Goal: Task Accomplishment & Management: Use online tool/utility

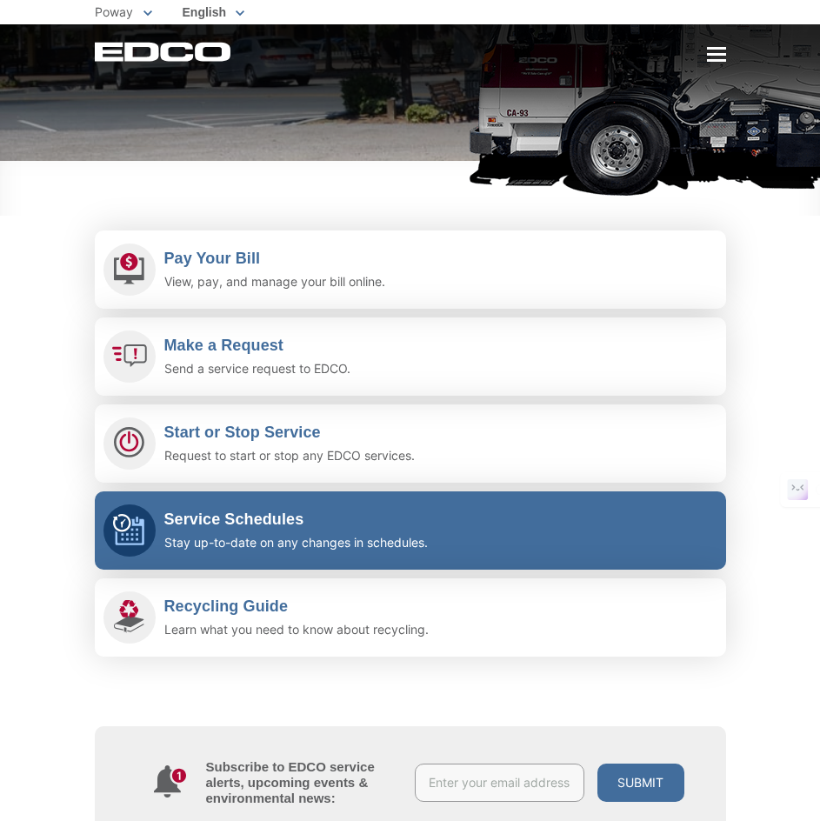
scroll to position [261, 0]
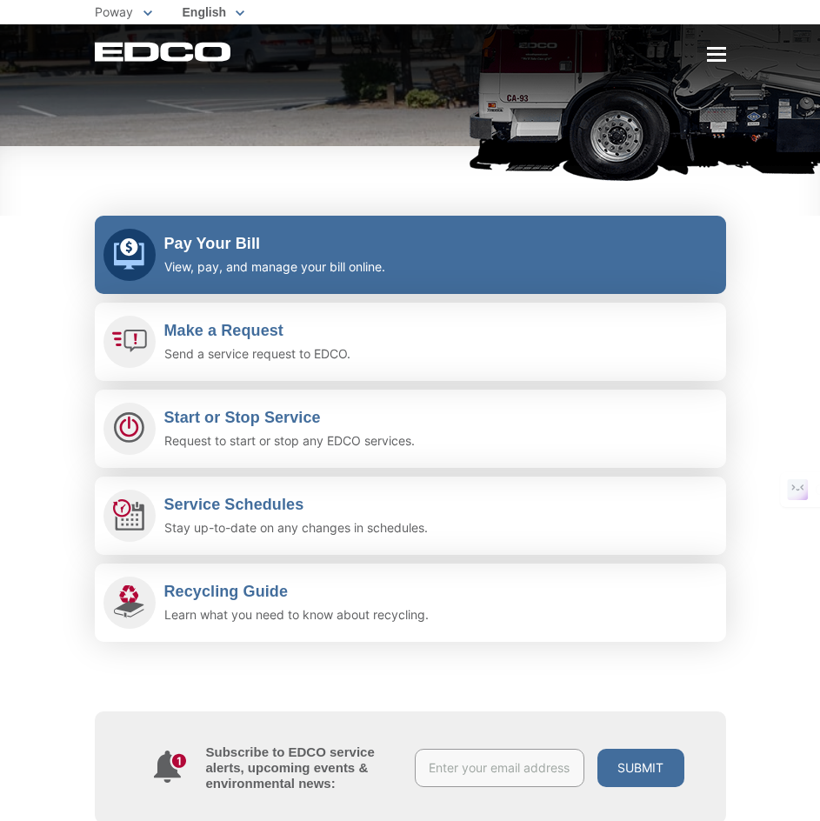
click at [226, 255] on div "Pay Your Bill View, pay, and manage your bill online." at bounding box center [274, 255] width 221 height 43
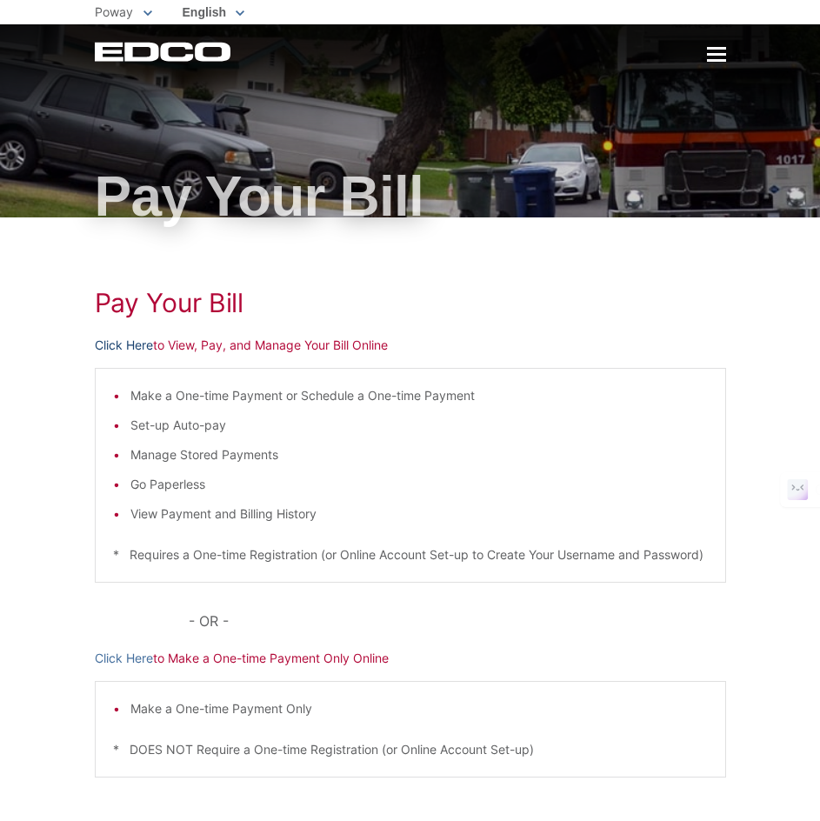
click at [118, 340] on link "Click Here" at bounding box center [124, 345] width 58 height 19
